Goal: Transaction & Acquisition: Obtain resource

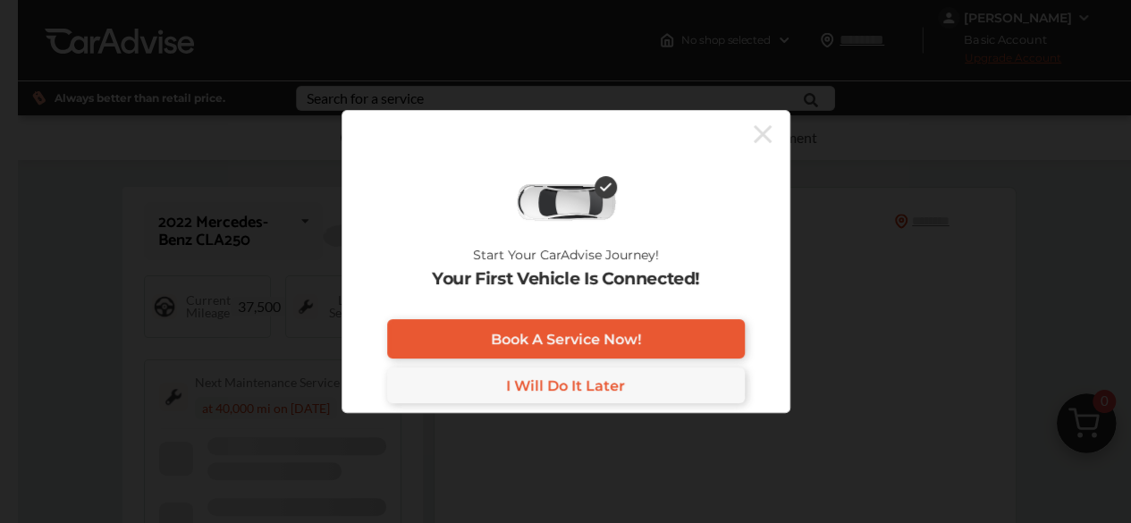
click at [241, 17] on div "Start Your CarAdvise Journey! Your First Vehicle Is Connected! Book A Service N…" at bounding box center [565, 261] width 1131 height 523
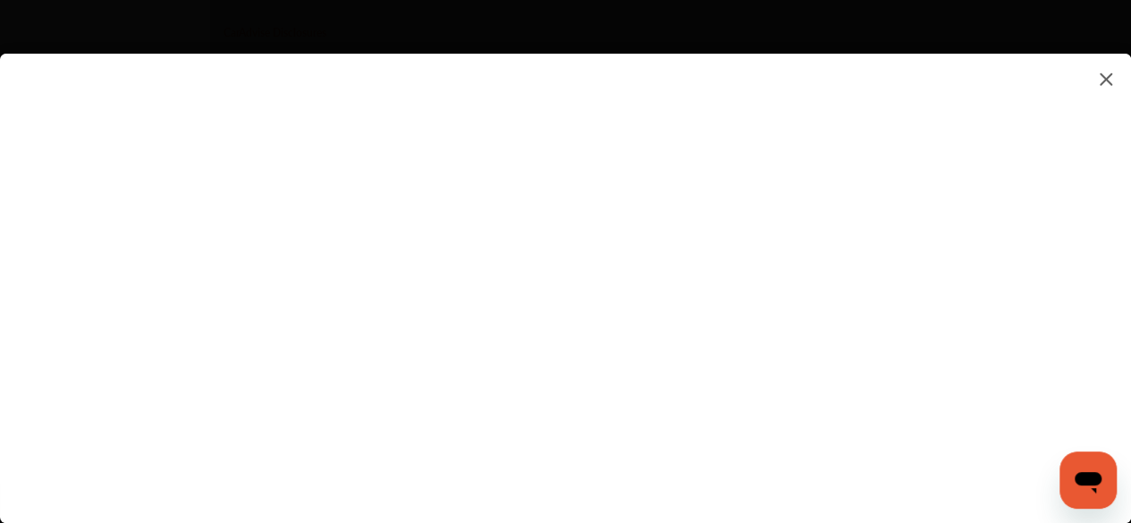
scroll to position [3126, 0]
click at [940, 263] on flutter-view at bounding box center [565, 270] width 1131 height 433
click at [1008, 242] on flutter-view at bounding box center [565, 270] width 1131 height 433
click at [806, 281] on flutter-view at bounding box center [565, 270] width 1131 height 433
click at [1005, 276] on flutter-view at bounding box center [565, 270] width 1131 height 433
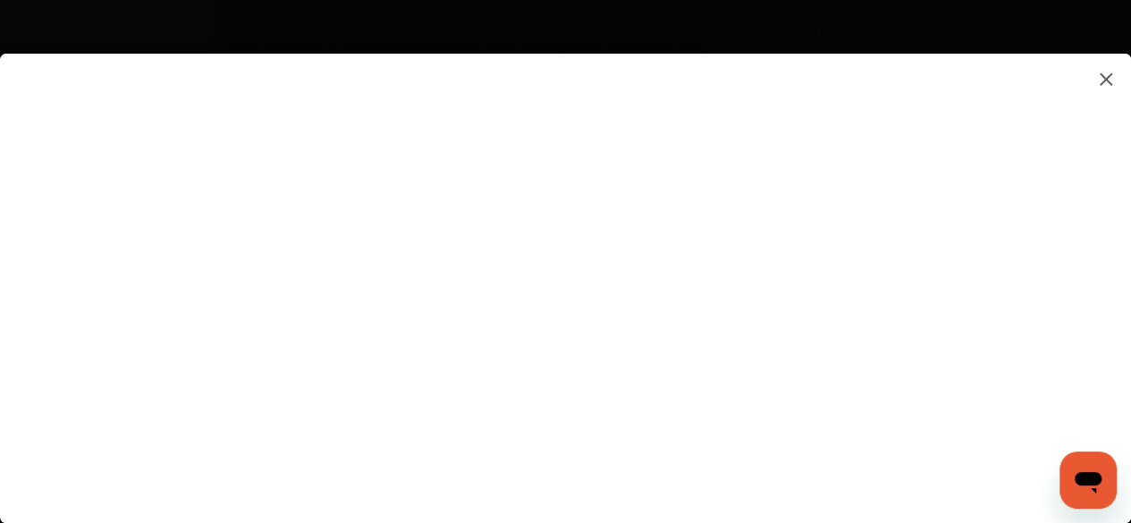
click at [671, 333] on flutter-view at bounding box center [565, 270] width 1131 height 433
click at [625, 341] on flutter-view at bounding box center [565, 270] width 1131 height 433
type input "*"
type input "*********"
click at [660, 434] on flutter-view "*********" at bounding box center [565, 270] width 1131 height 433
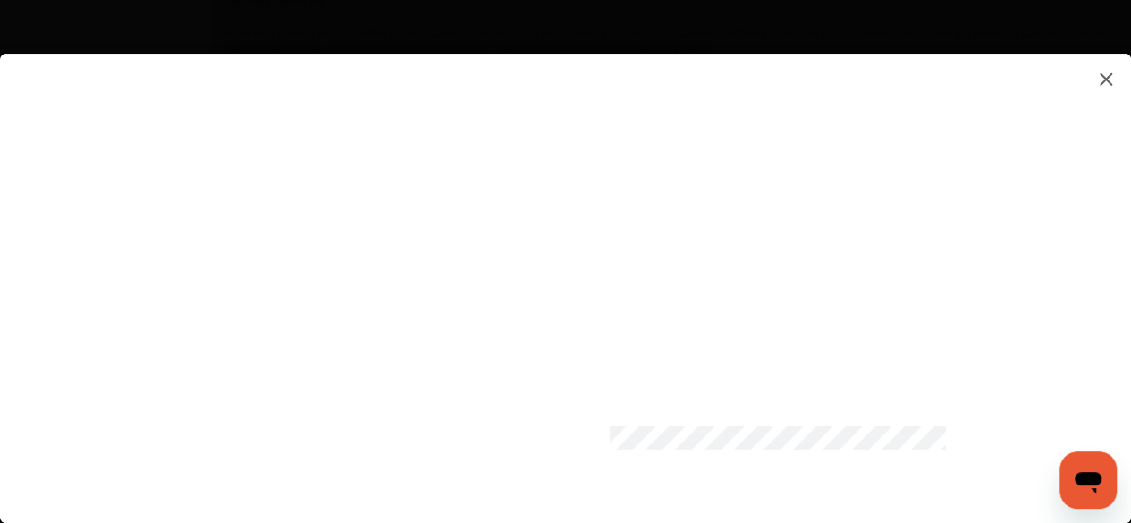
click at [1002, 440] on flutter-view at bounding box center [565, 270] width 1131 height 433
click at [1022, 329] on flutter-view at bounding box center [565, 270] width 1131 height 433
click at [1064, 212] on flutter-view at bounding box center [565, 270] width 1131 height 433
click at [1006, 156] on flutter-view at bounding box center [565, 270] width 1131 height 433
click at [753, 385] on flutter-view at bounding box center [565, 270] width 1131 height 433
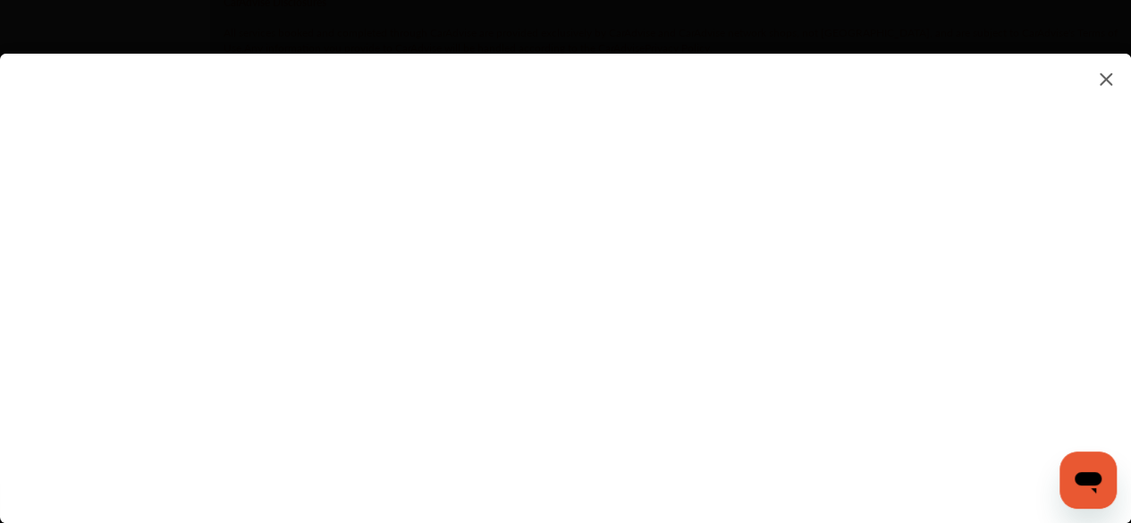
click at [599, 389] on flutter-view at bounding box center [565, 270] width 1131 height 433
click at [822, 439] on flutter-view at bounding box center [565, 270] width 1131 height 433
click at [805, 196] on flutter-view at bounding box center [565, 270] width 1131 height 433
click at [1012, 450] on flutter-view at bounding box center [565, 270] width 1131 height 433
click at [1022, 475] on flutter-view at bounding box center [565, 270] width 1131 height 433
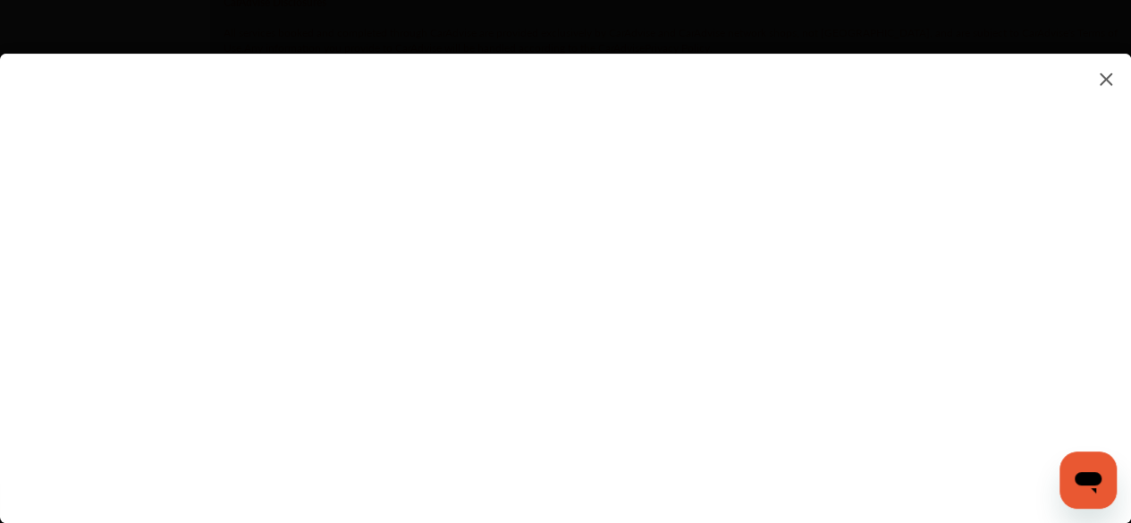
click at [1001, 472] on flutter-view at bounding box center [565, 270] width 1131 height 433
click at [1002, 188] on flutter-view at bounding box center [565, 270] width 1131 height 433
click at [745, 290] on flutter-view at bounding box center [565, 270] width 1131 height 433
click at [806, 195] on flutter-view at bounding box center [565, 270] width 1131 height 433
click at [733, 303] on flutter-view at bounding box center [565, 270] width 1131 height 433
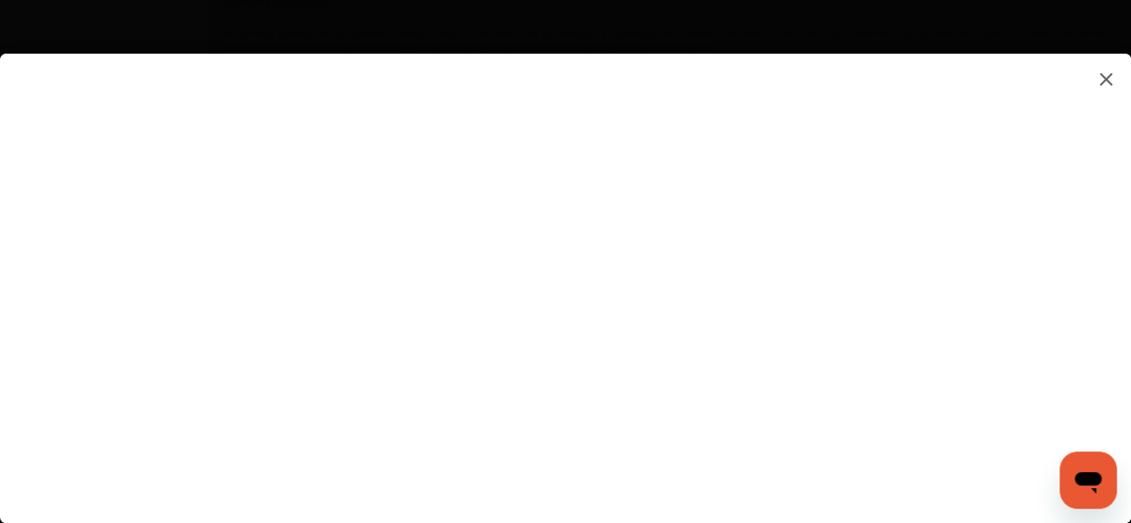
click at [584, 362] on flutter-view at bounding box center [565, 270] width 1131 height 433
click at [1011, 469] on flutter-view at bounding box center [565, 270] width 1131 height 433
click at [1005, 196] on flutter-view at bounding box center [565, 270] width 1131 height 433
click at [913, 413] on flutter-view at bounding box center [565, 270] width 1131 height 433
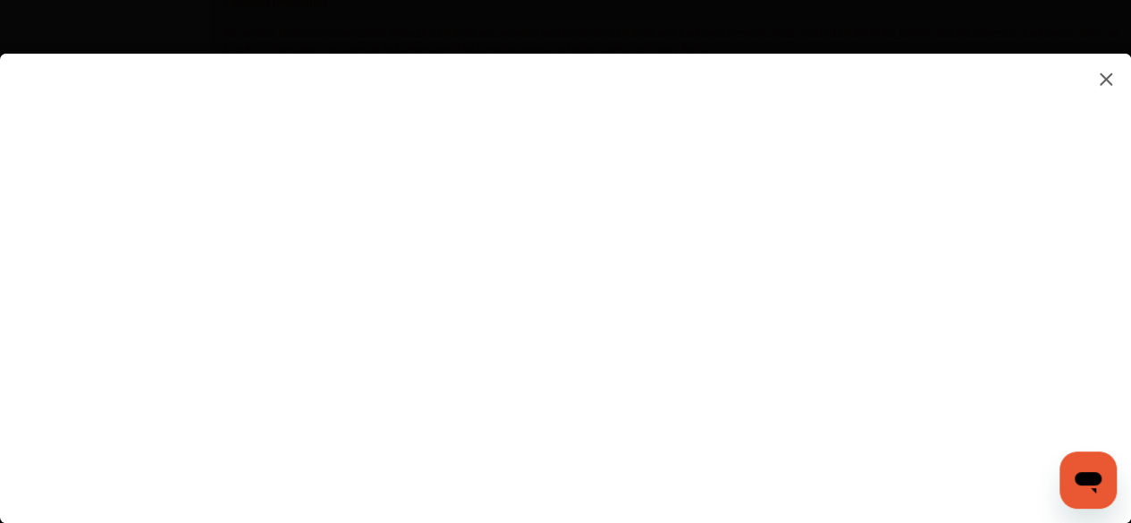
click at [1008, 106] on flutter-view at bounding box center [565, 270] width 1131 height 433
click at [1123, 331] on flutter-view at bounding box center [565, 270] width 1131 height 433
click at [686, 262] on flutter-view at bounding box center [565, 270] width 1131 height 433
click at [998, 160] on flutter-view at bounding box center [565, 270] width 1131 height 433
click at [1117, 469] on flutter-view at bounding box center [565, 270] width 1131 height 433
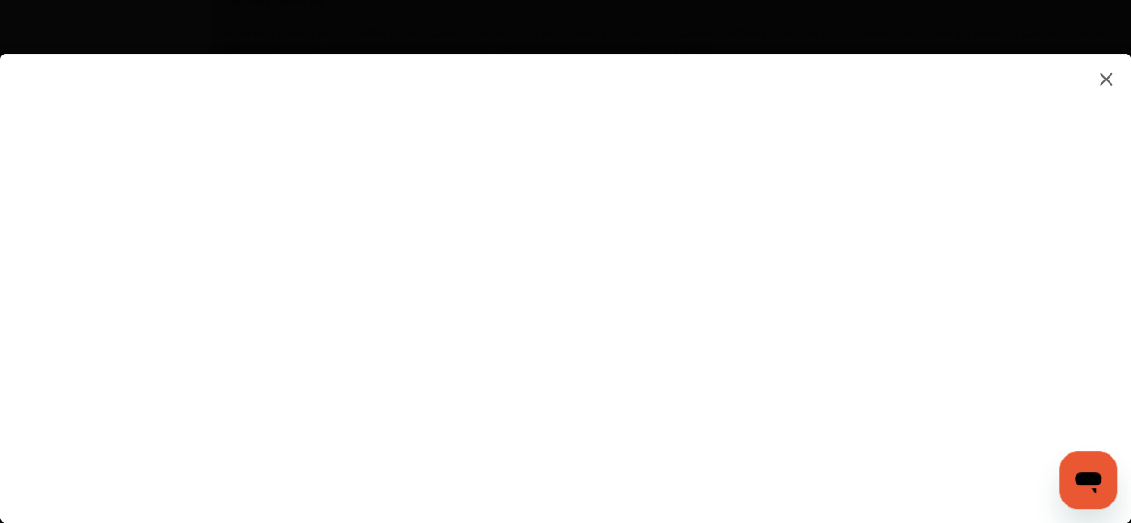
click at [911, 427] on flutter-view at bounding box center [565, 270] width 1131 height 433
click at [691, 431] on flutter-view at bounding box center [565, 270] width 1131 height 433
click at [1116, 136] on flutter-view at bounding box center [565, 270] width 1131 height 433
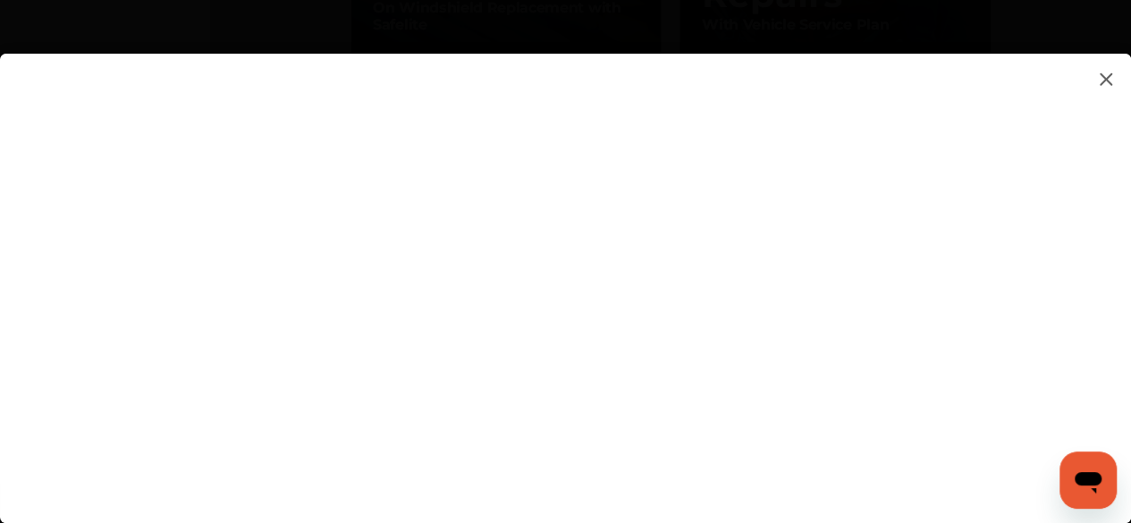
click at [1002, 130] on flutter-view at bounding box center [565, 270] width 1131 height 433
click at [661, 310] on flutter-view at bounding box center [565, 270] width 1131 height 433
type input "**********"
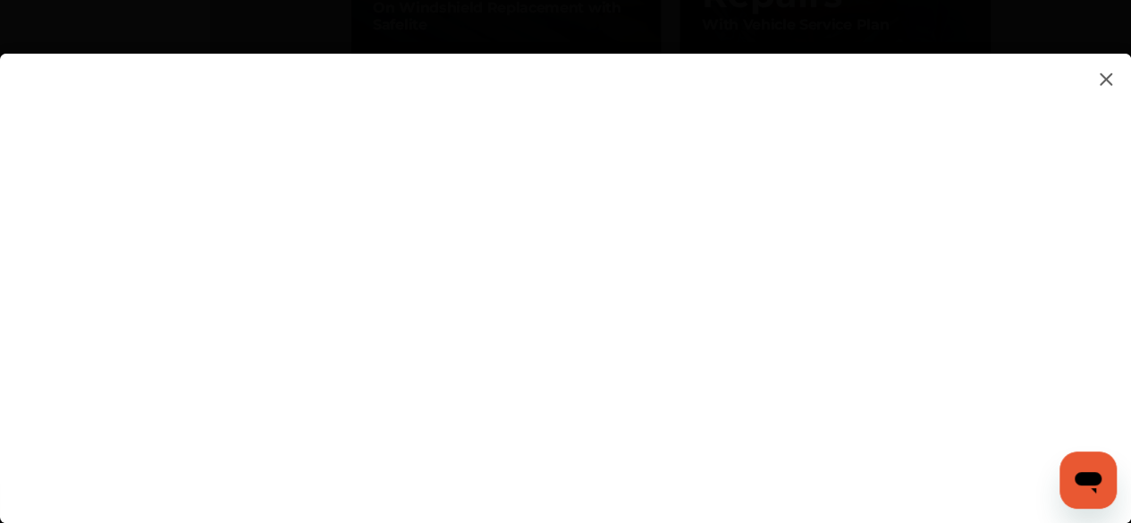
click at [856, 427] on flutter-view at bounding box center [565, 270] width 1131 height 433
click at [1103, 78] on img at bounding box center [1105, 79] width 21 height 22
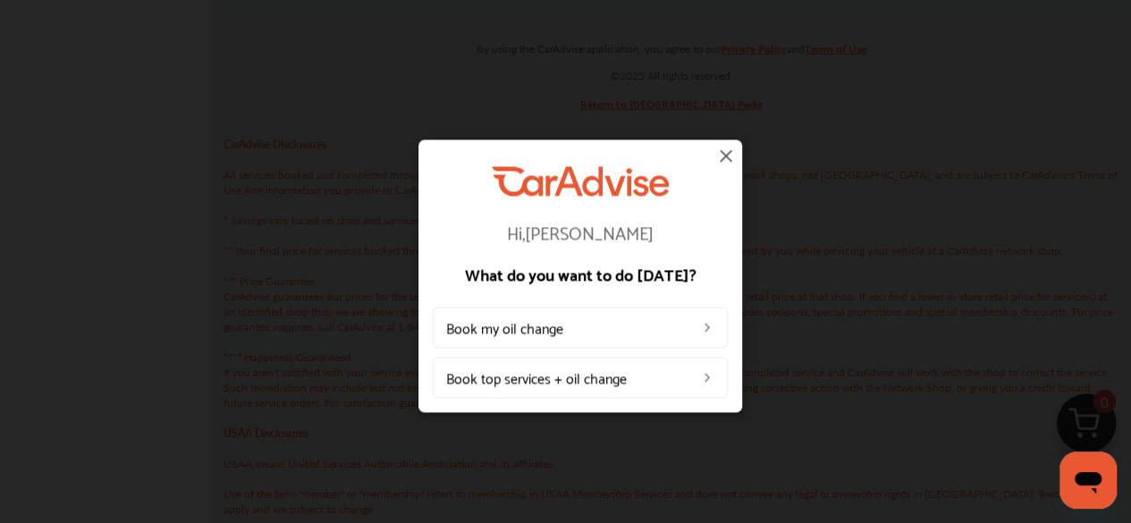
click at [725, 156] on img at bounding box center [725, 155] width 21 height 21
